Goal: Information Seeking & Learning: Learn about a topic

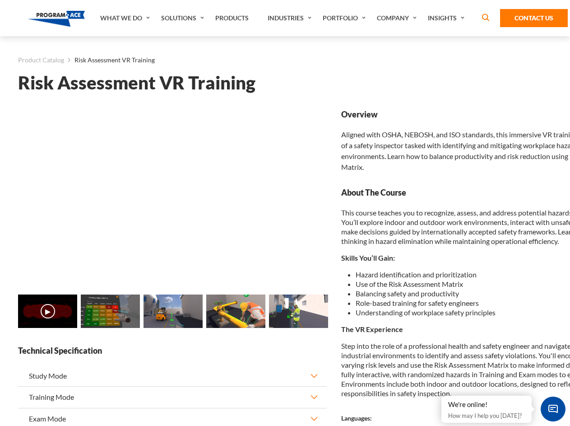
click at [184, 18] on link "Solutions" at bounding box center [184, 18] width 54 height 36
click at [0, 0] on div "AI & Computer Vision Solutions Computer Vision Quality Control AI tools for fas…" at bounding box center [0, 0] width 0 height 0
click at [0, 0] on div "AI & Computer Vision Solutions Virtual Training Solutions Virtual Tour Solution…" at bounding box center [0, 0] width 0 height 0
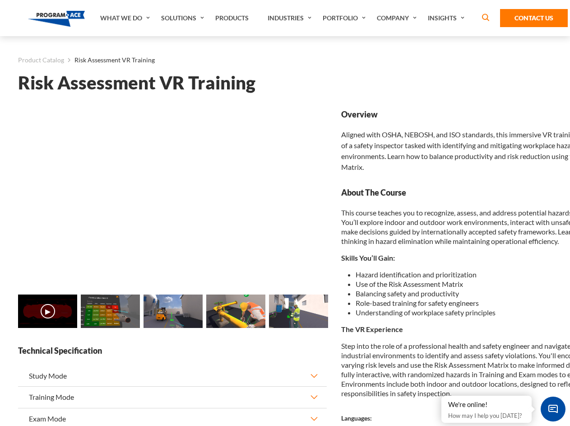
click at [0, 0] on div "AI & Computer Vision Solutions Virtual Training Solutions Virtual Tour Solution…" at bounding box center [0, 0] width 0 height 0
click at [0, 0] on div "AI & Computer Vision Solutions Computer Vision Quality Control AI tools for fas…" at bounding box center [0, 0] width 0 height 0
